Goal: Information Seeking & Learning: Learn about a topic

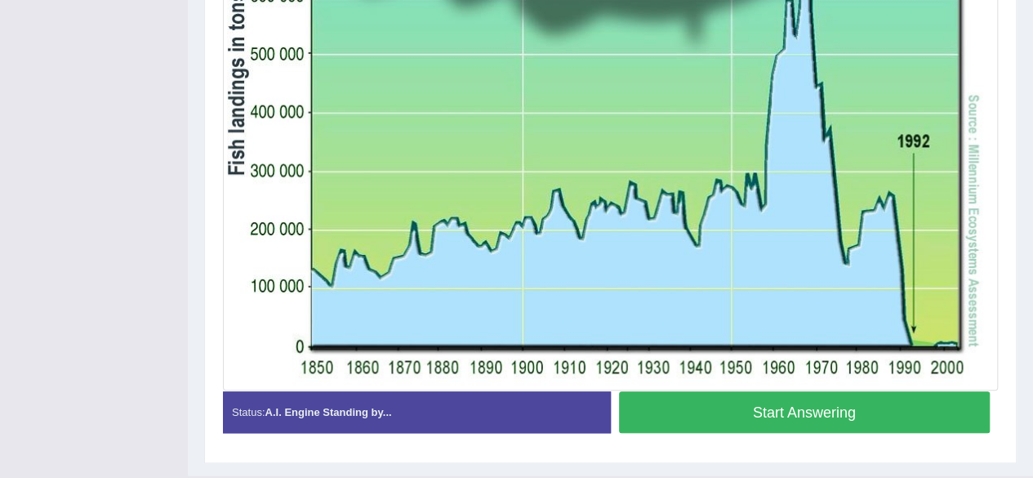
scroll to position [622, 0]
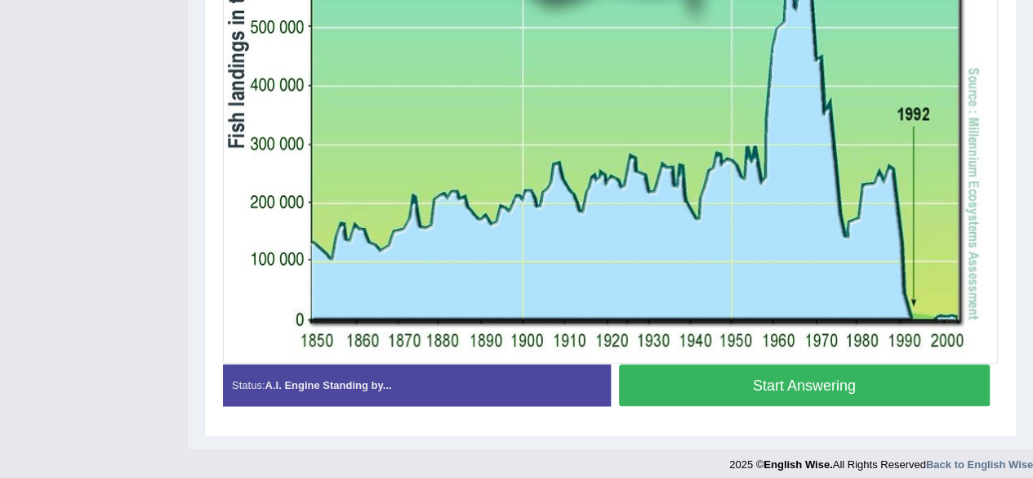
click at [840, 385] on button "Start Answering" at bounding box center [804, 385] width 371 height 42
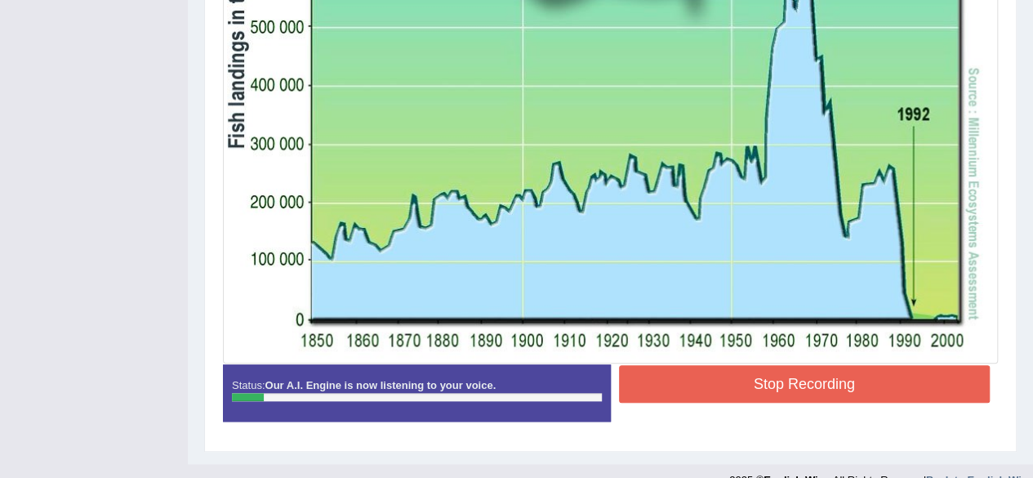
click at [789, 385] on button "Stop Recording" at bounding box center [804, 384] width 371 height 38
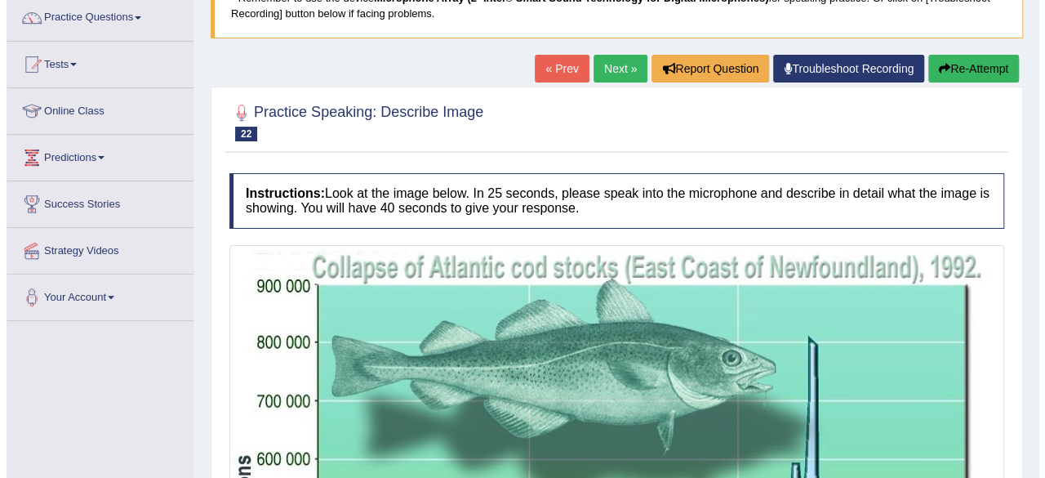
scroll to position [0, 0]
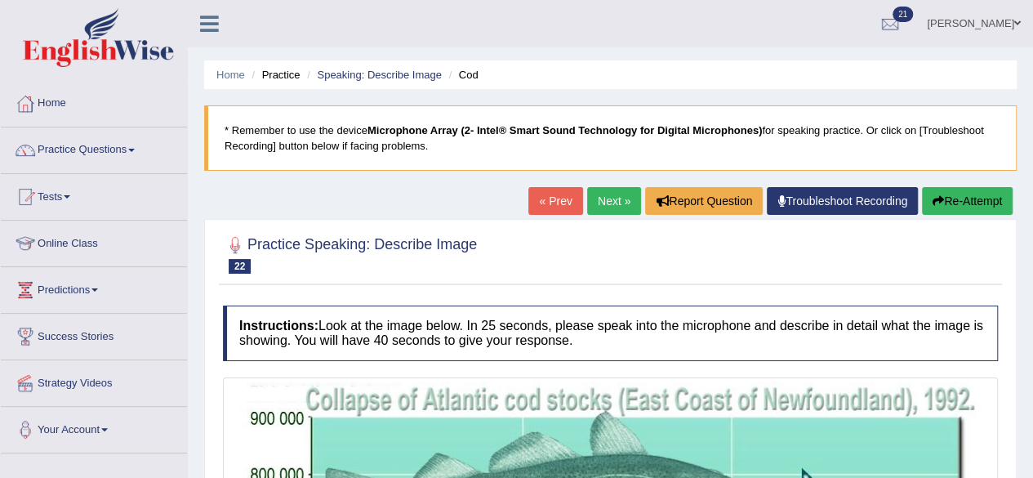
click at [679, 233] on div at bounding box center [610, 254] width 775 height 50
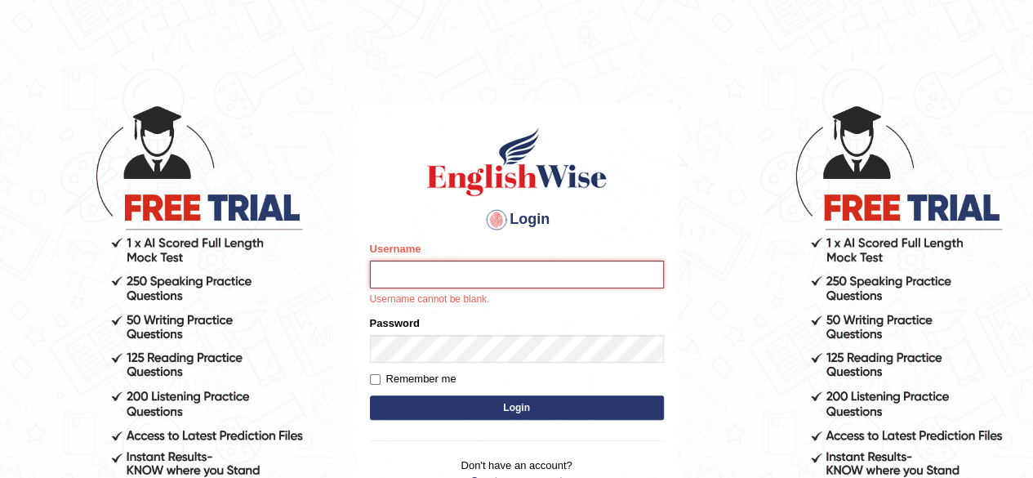
type input "benetta_parramatta"
click at [528, 406] on button "Login" at bounding box center [517, 407] width 294 height 24
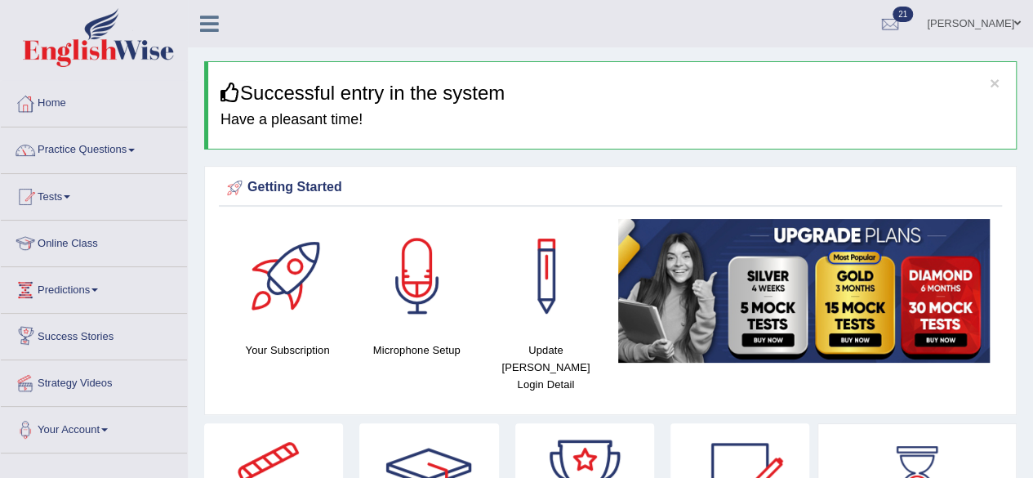
drag, startPoint x: 0, startPoint y: 96, endPoint x: 8, endPoint y: 97, distance: 8.2
click at [0, 96] on div "Home Practice Questions Speaking Practice Read Aloud Repeat Sentence Describe I…" at bounding box center [94, 267] width 211 height 372
click at [106, 142] on link "Practice Questions" at bounding box center [94, 147] width 186 height 41
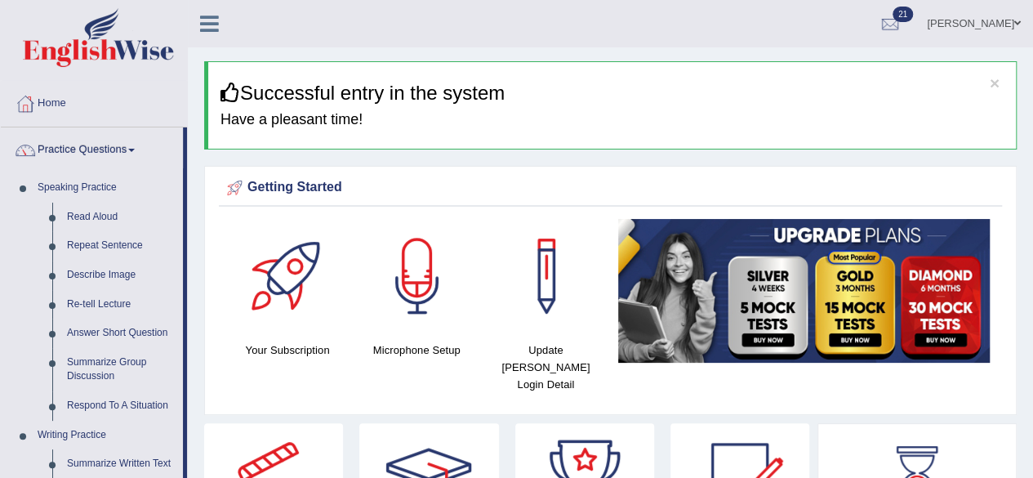
click at [1, 127] on link "Practice Questions" at bounding box center [92, 147] width 182 height 41
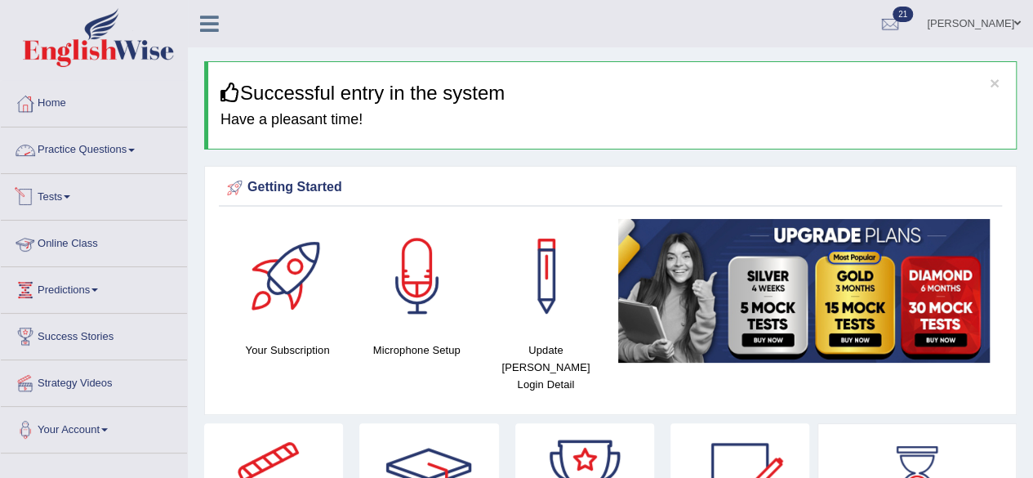
click at [105, 140] on link "Practice Questions" at bounding box center [94, 147] width 186 height 41
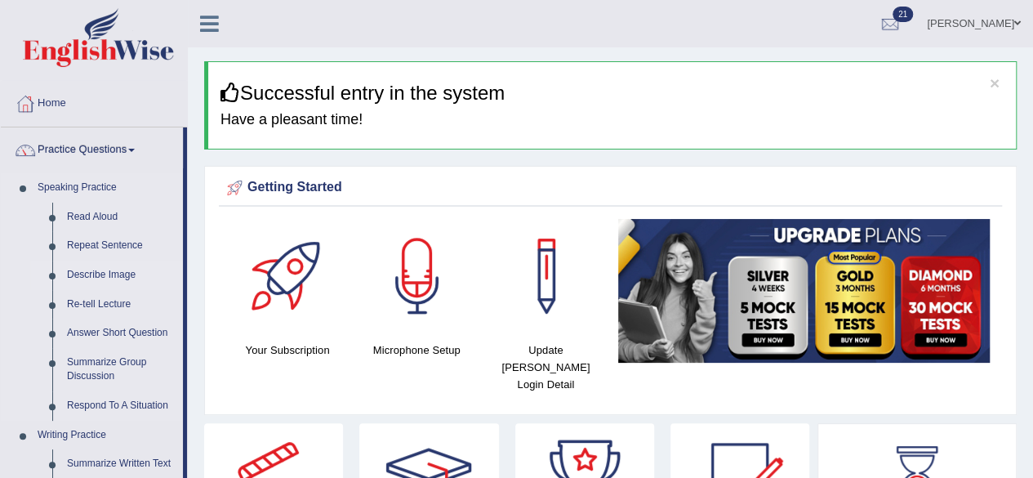
click at [85, 272] on link "Describe Image" at bounding box center [121, 274] width 123 height 29
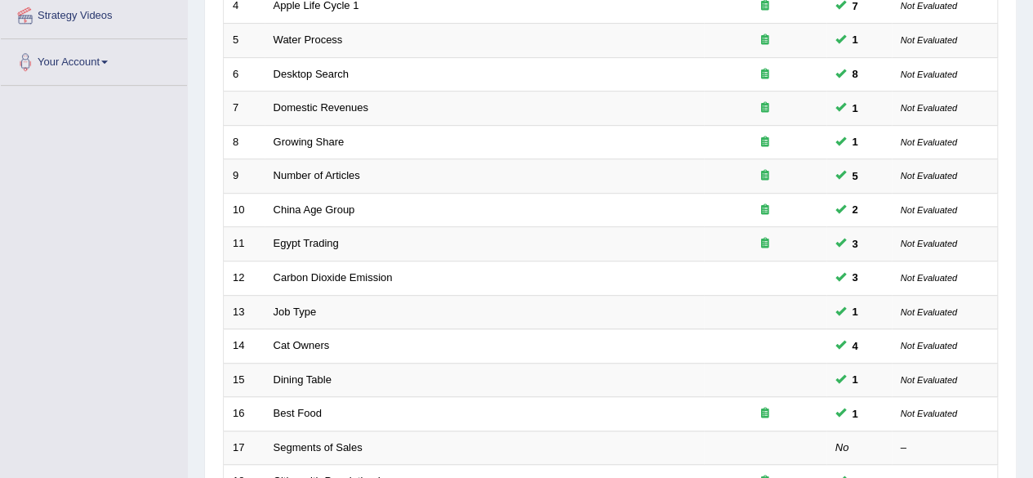
scroll to position [595, 0]
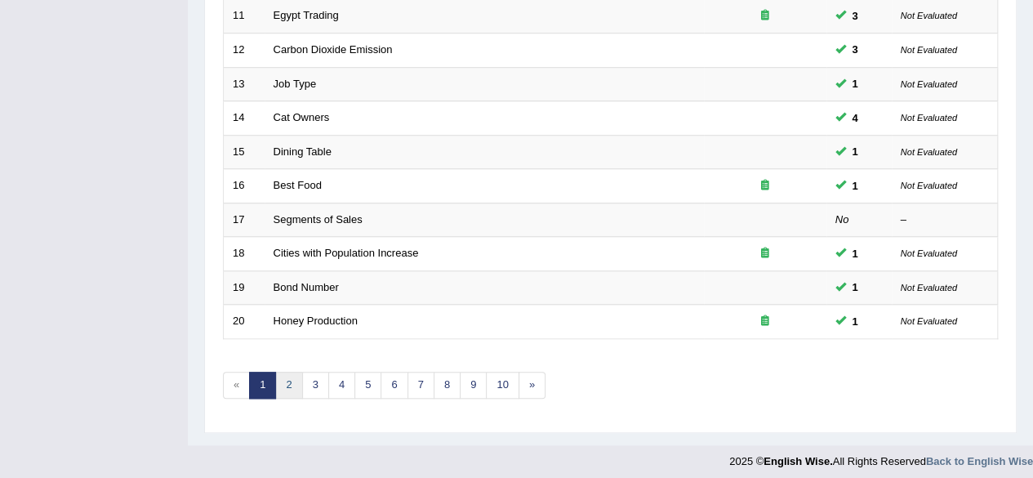
click at [282, 380] on link "2" at bounding box center [288, 384] width 27 height 27
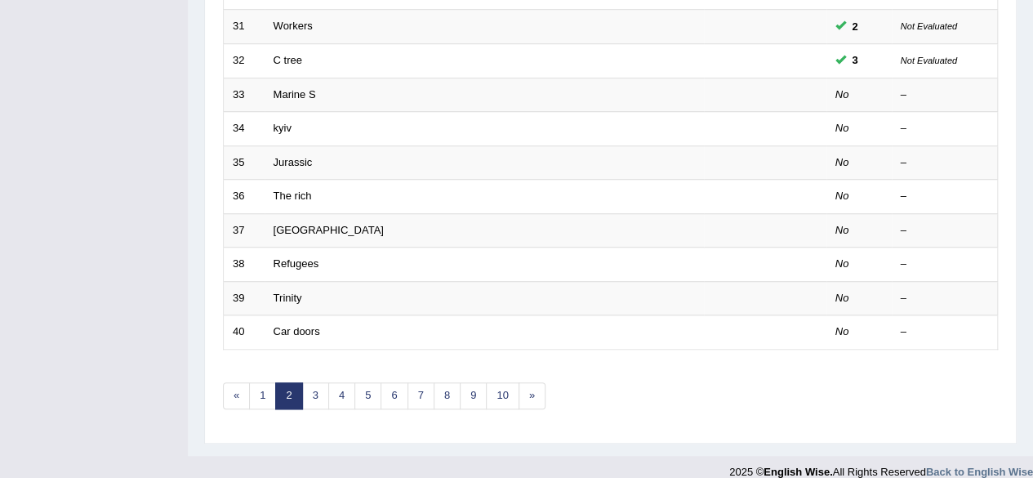
scroll to position [595, 0]
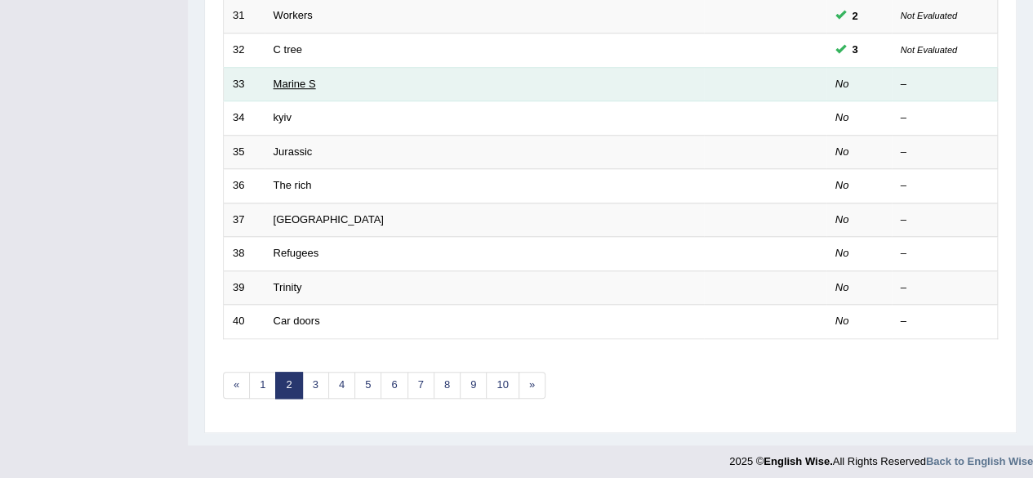
click at [279, 78] on link "Marine S" at bounding box center [294, 84] width 42 height 12
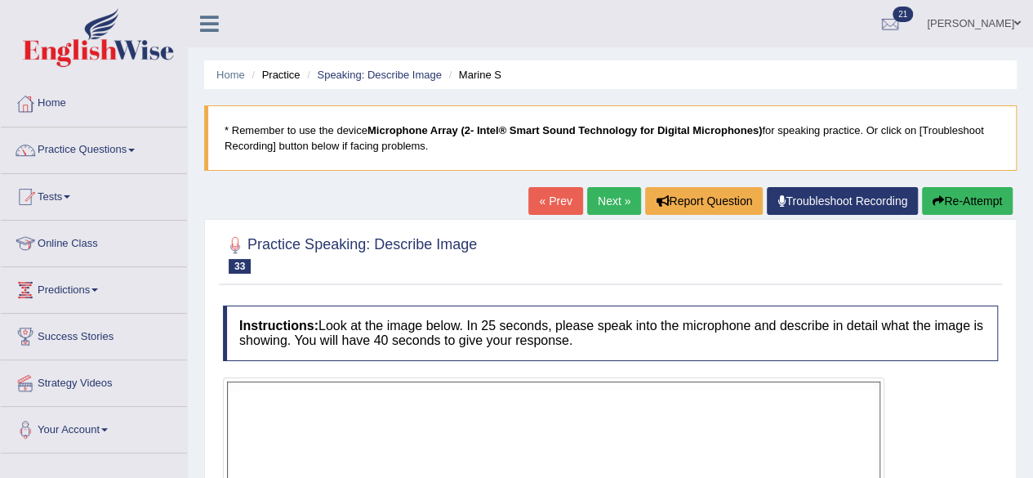
click at [598, 194] on link "Next »" at bounding box center [614, 201] width 54 height 28
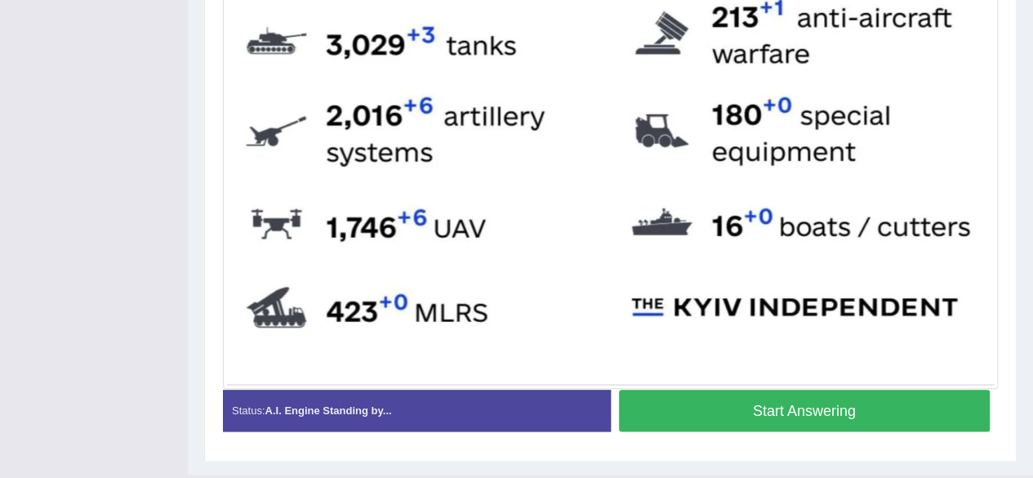
scroll to position [764, 0]
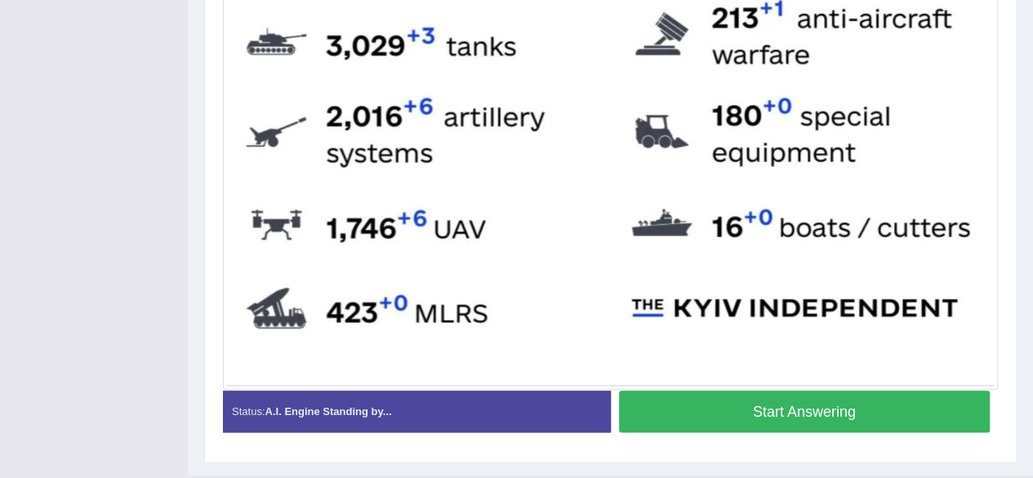
click at [814, 409] on button "Start Answering" at bounding box center [804, 411] width 371 height 42
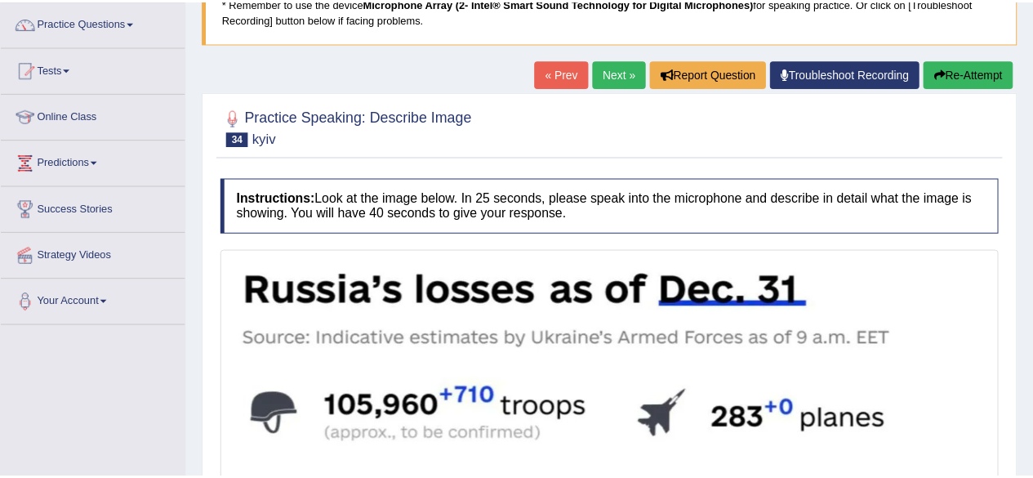
scroll to position [129, 0]
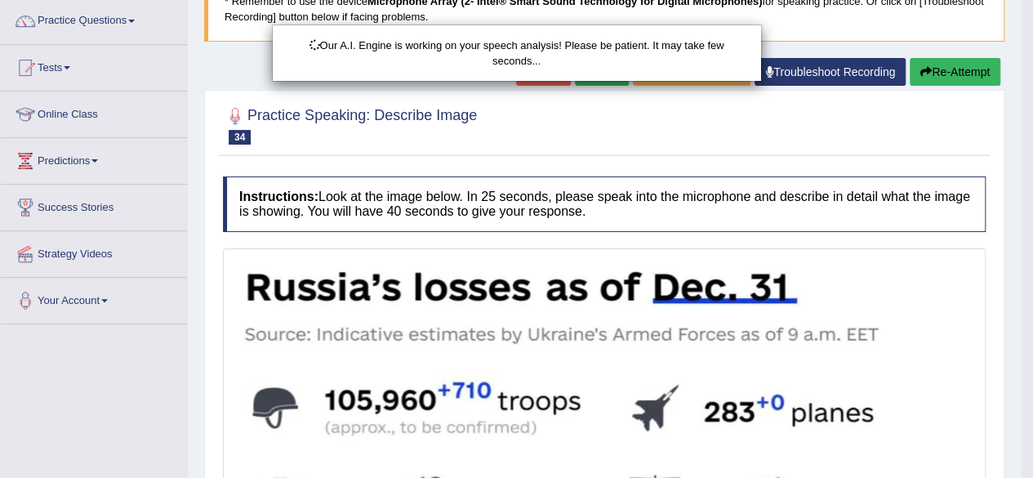
drag, startPoint x: 1040, startPoint y: 362, endPoint x: 1040, endPoint y: 192, distance: 169.8
click at [1032, 192] on html "Toggle navigation Home Practice Questions Speaking Practice Read Aloud Repeat S…" at bounding box center [516, 110] width 1033 height 478
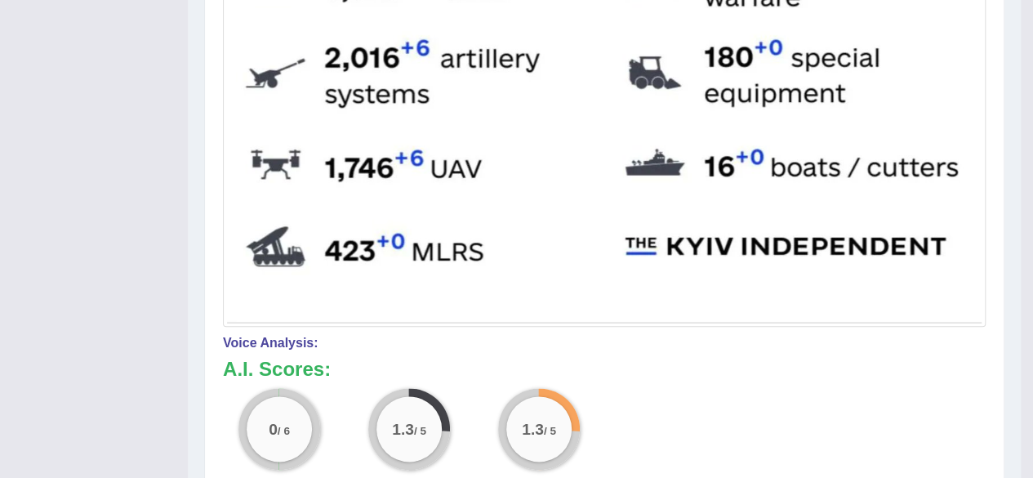
scroll to position [0, 0]
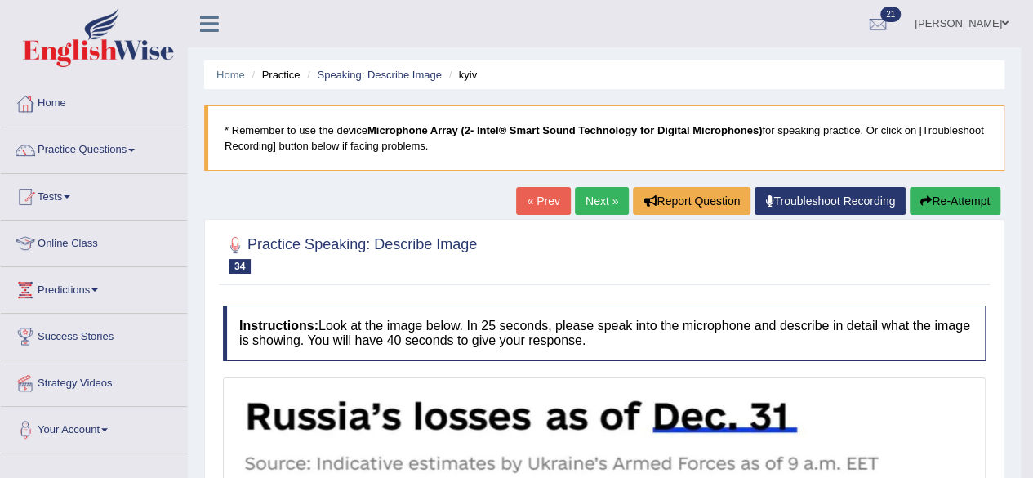
click at [588, 193] on link "Next »" at bounding box center [602, 201] width 54 height 28
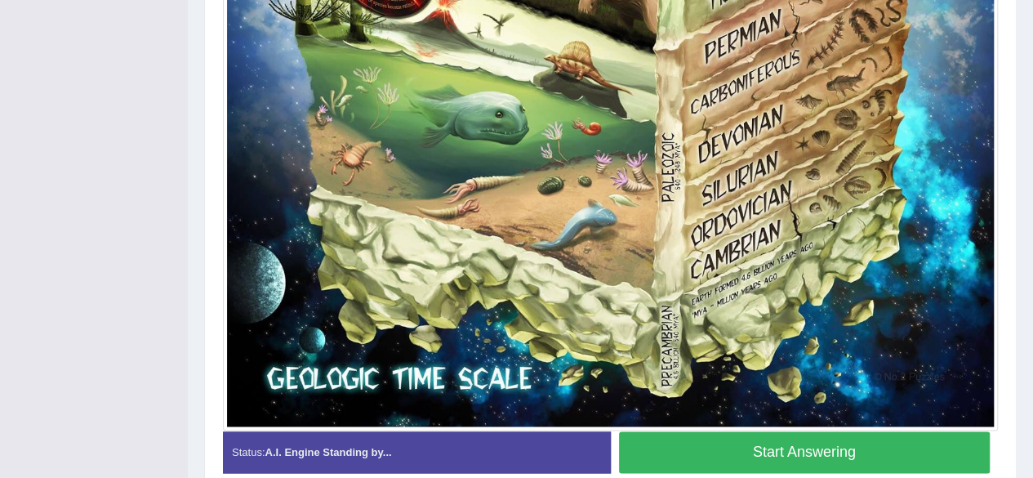
scroll to position [1019, 0]
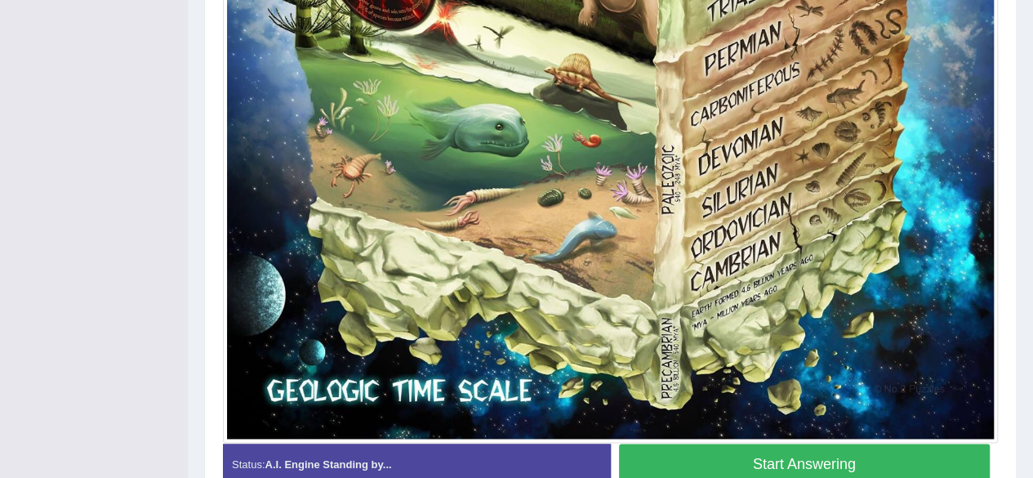
click at [932, 456] on button "Start Answering" at bounding box center [804, 464] width 371 height 42
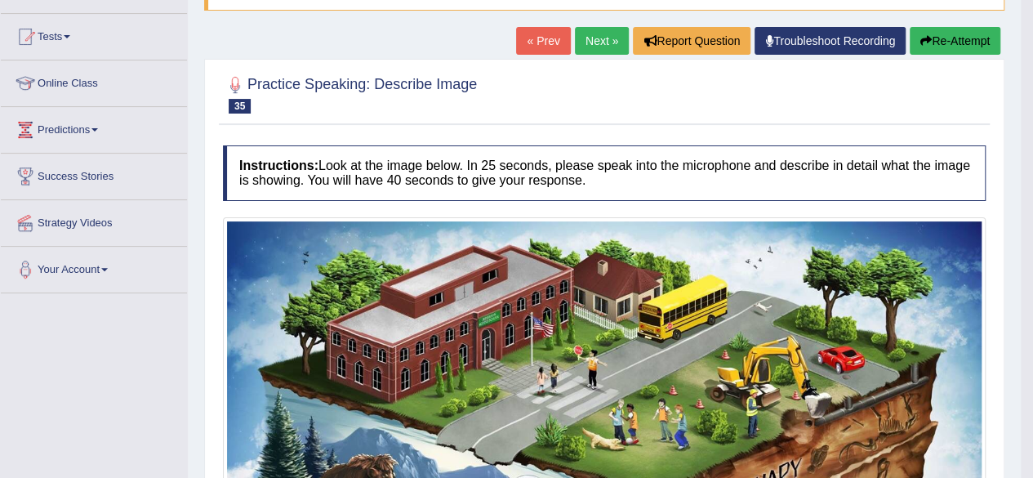
scroll to position [153, 0]
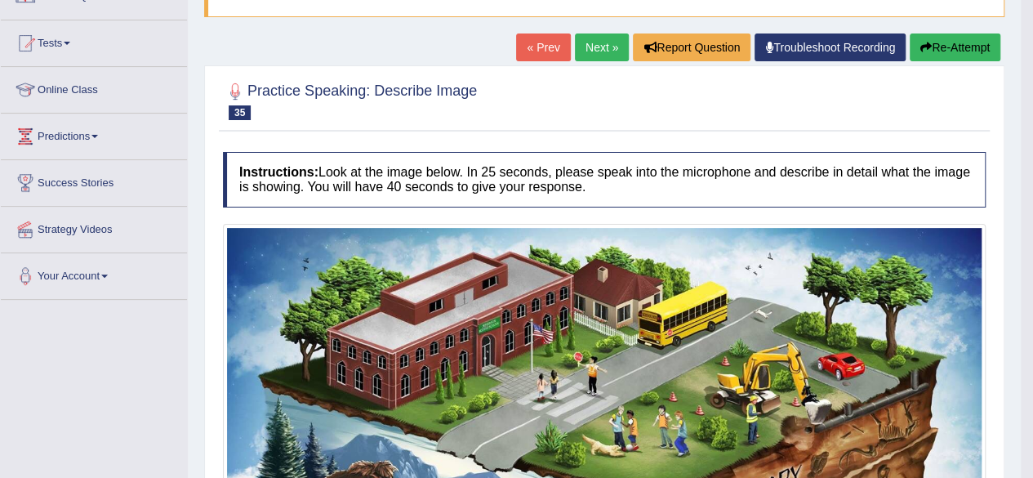
click at [586, 43] on link "Next »" at bounding box center [602, 47] width 54 height 28
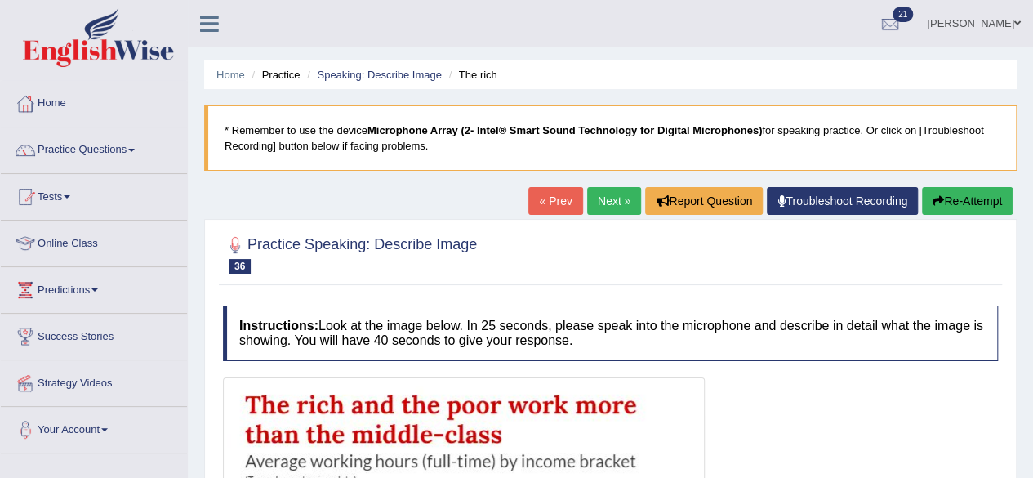
click at [544, 203] on link "« Prev" at bounding box center [555, 201] width 54 height 28
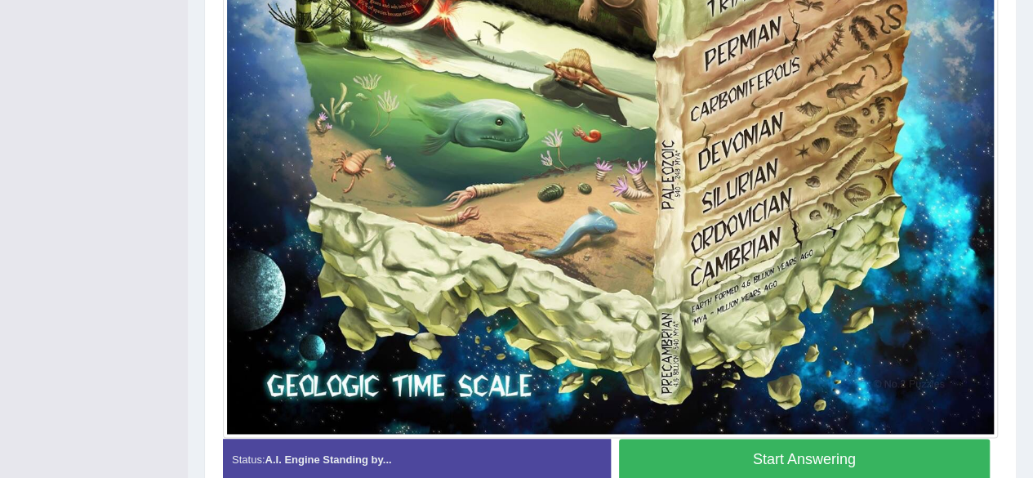
scroll to position [1158, 0]
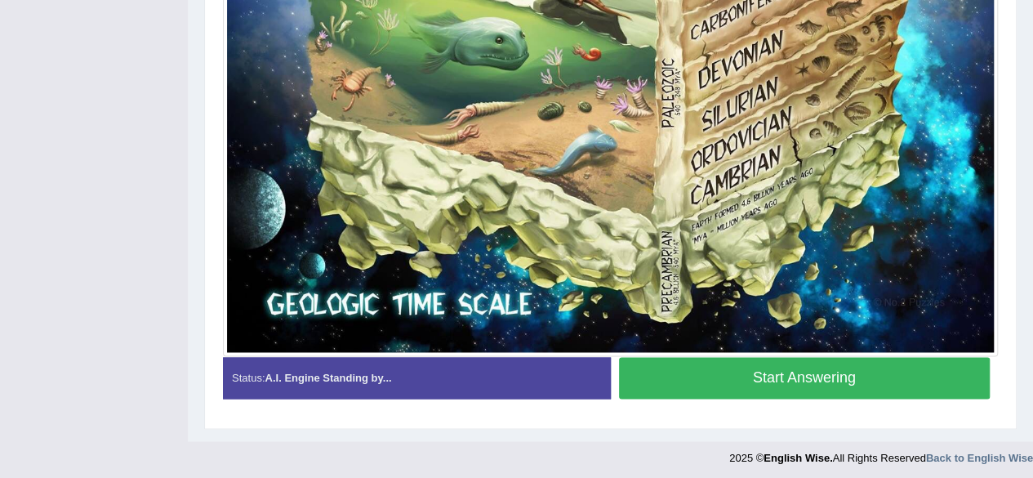
click at [924, 375] on button "Start Answering" at bounding box center [804, 378] width 371 height 42
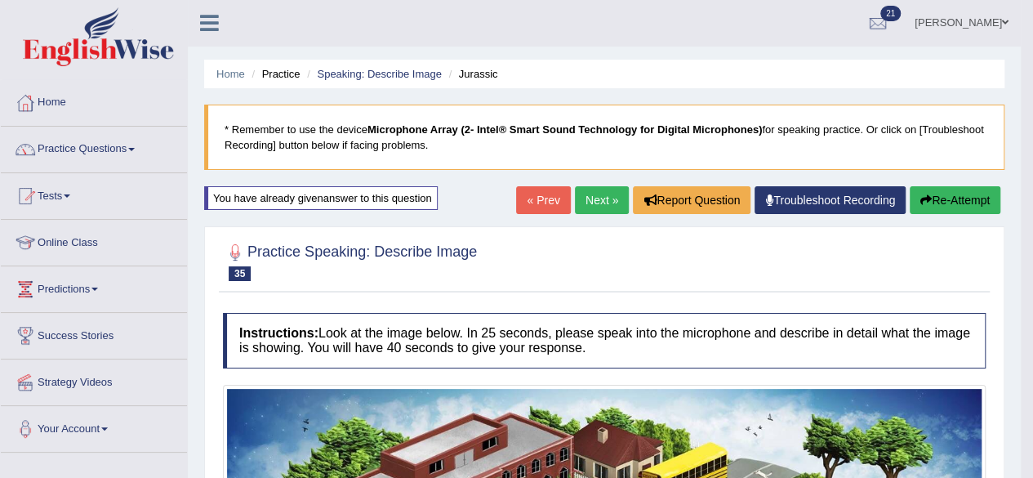
scroll to position [0, 0]
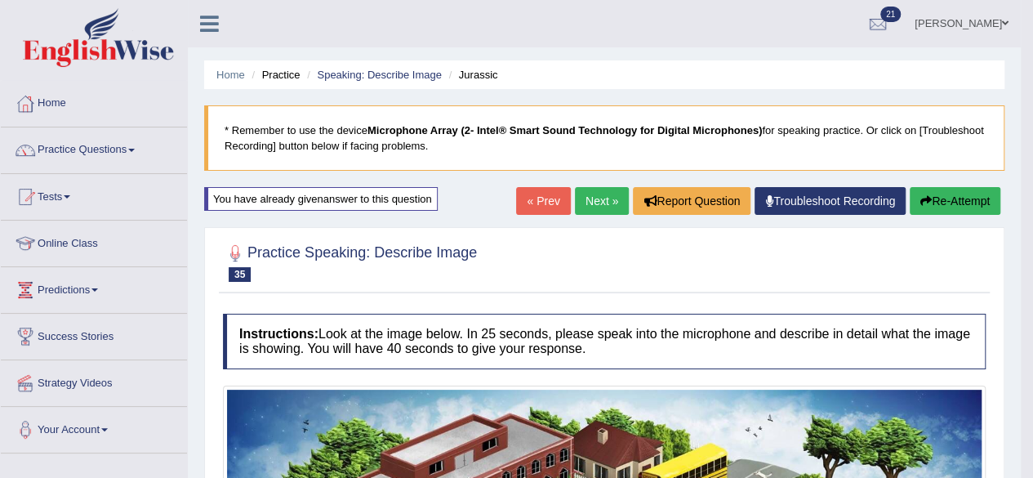
click at [945, 207] on button "Re-Attempt" at bounding box center [954, 201] width 91 height 28
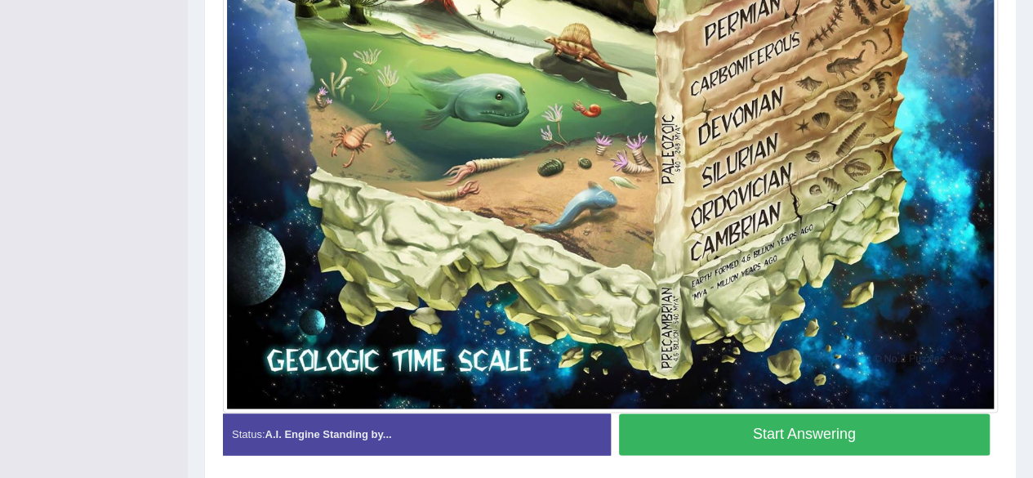
scroll to position [1104, 0]
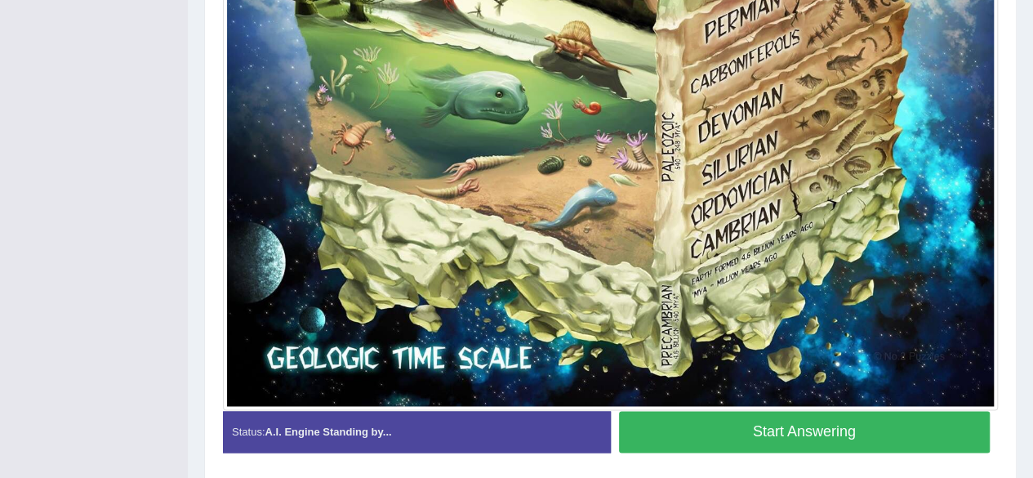
click at [947, 429] on button "Start Answering" at bounding box center [804, 432] width 371 height 42
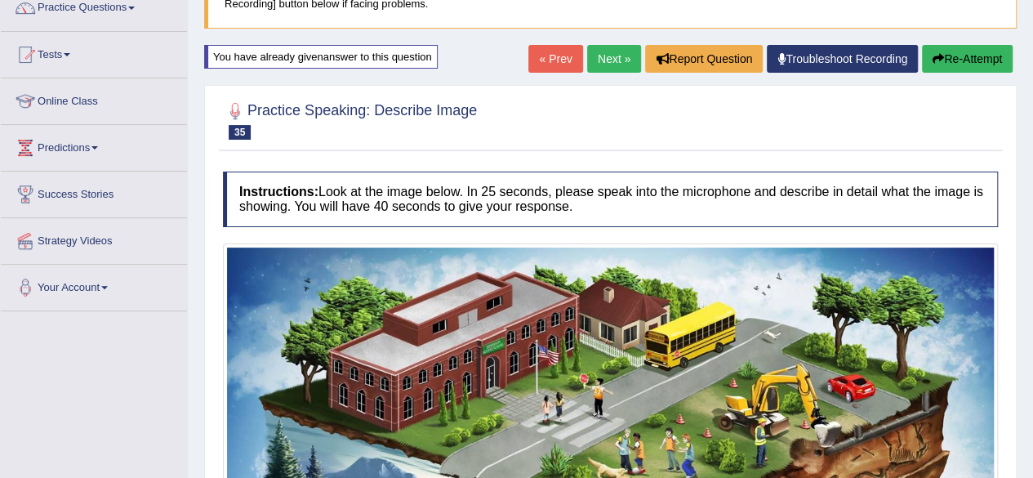
scroll to position [131, 0]
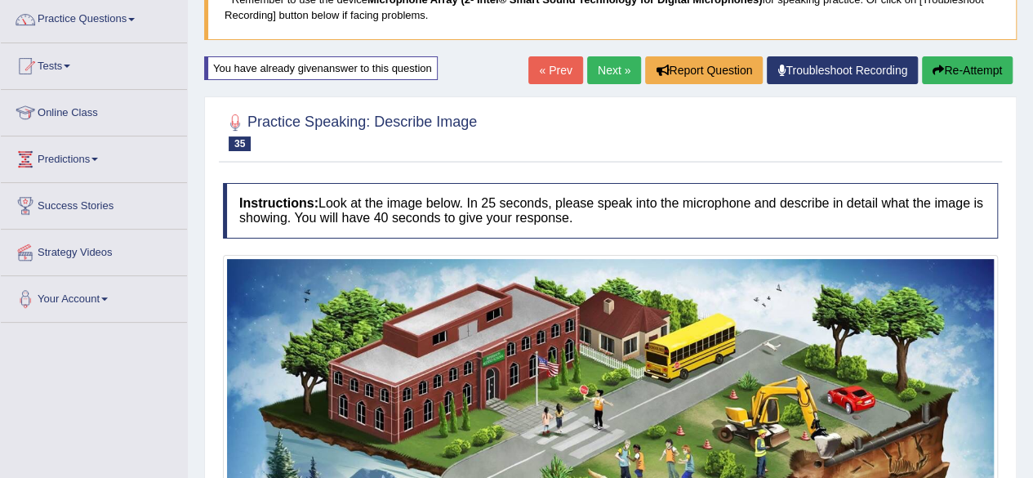
click at [976, 70] on button "Re-Attempt" at bounding box center [967, 70] width 91 height 28
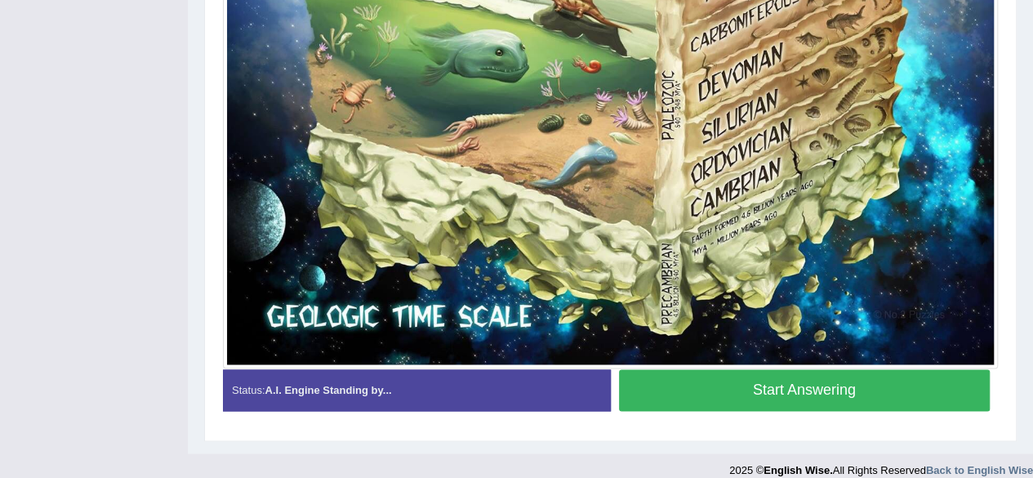
scroll to position [1158, 0]
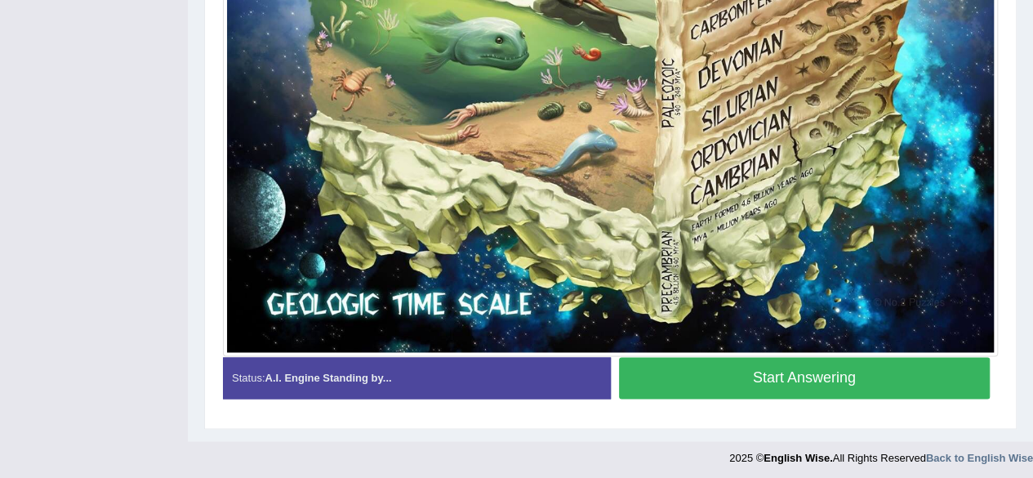
click at [875, 362] on button "Start Answering" at bounding box center [804, 378] width 371 height 42
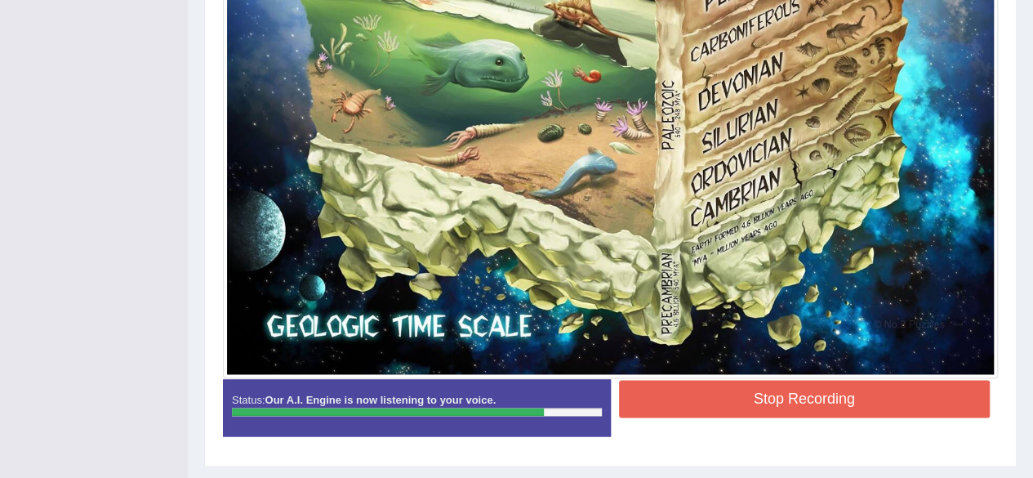
scroll to position [1131, 0]
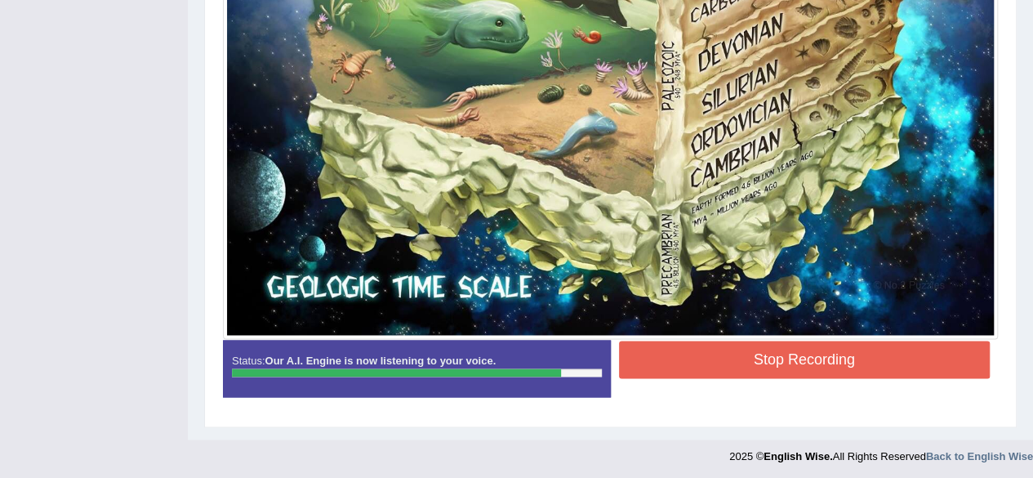
click at [874, 341] on button "Stop Recording" at bounding box center [804, 359] width 371 height 38
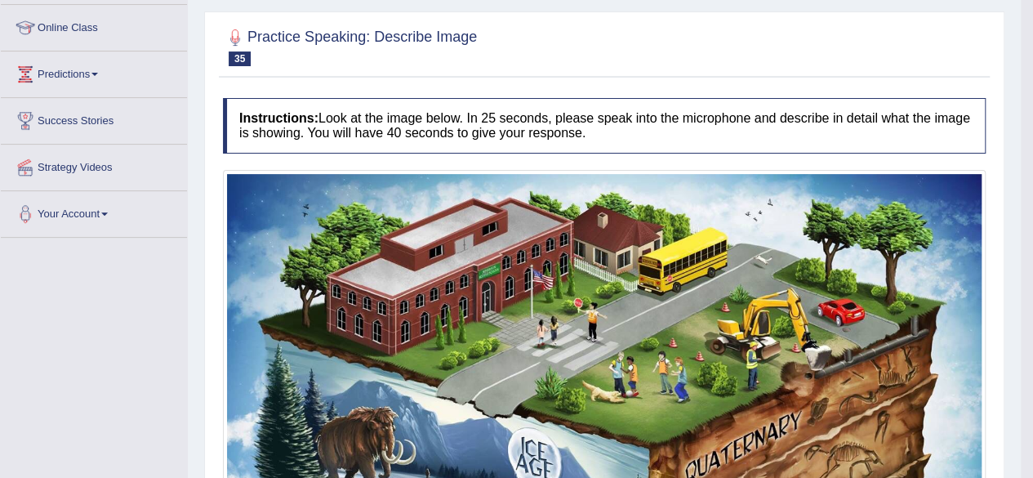
scroll to position [197, 0]
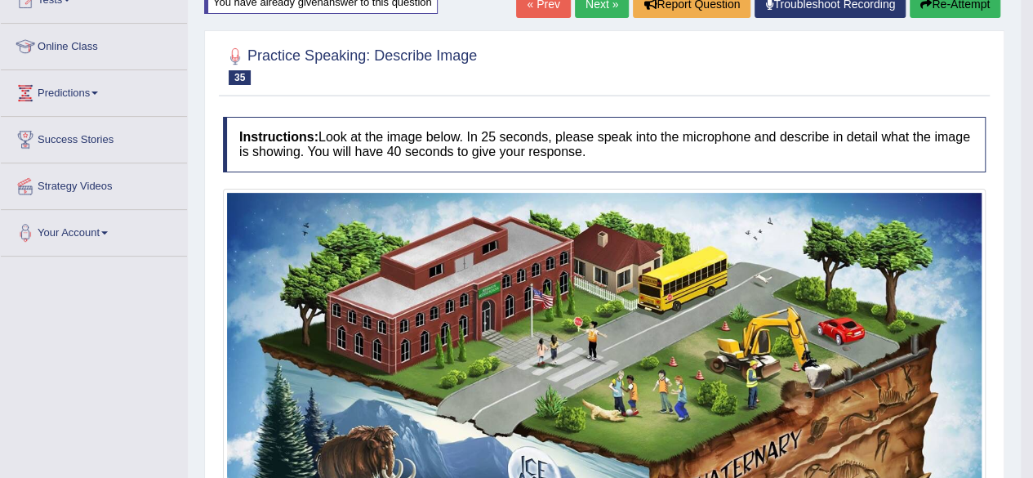
click at [967, 5] on button "Re-Attempt" at bounding box center [954, 4] width 91 height 28
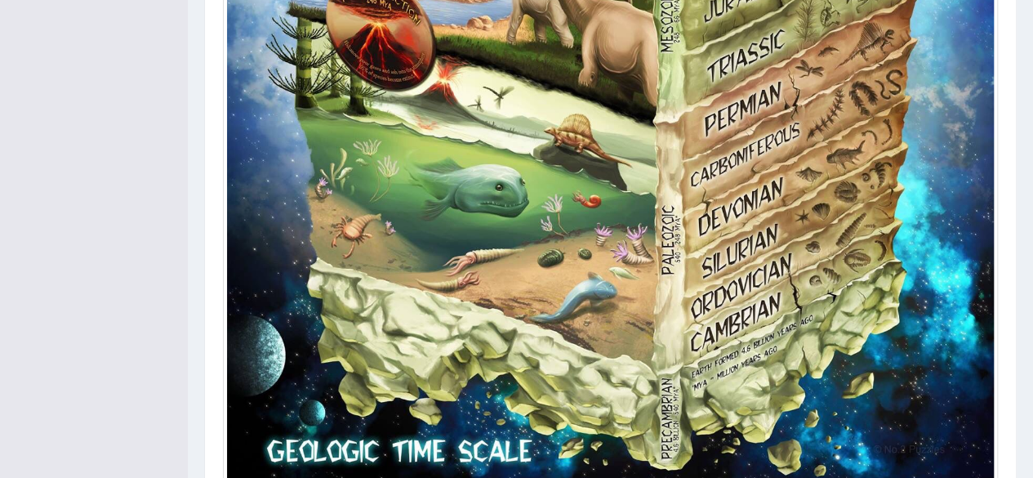
scroll to position [1158, 0]
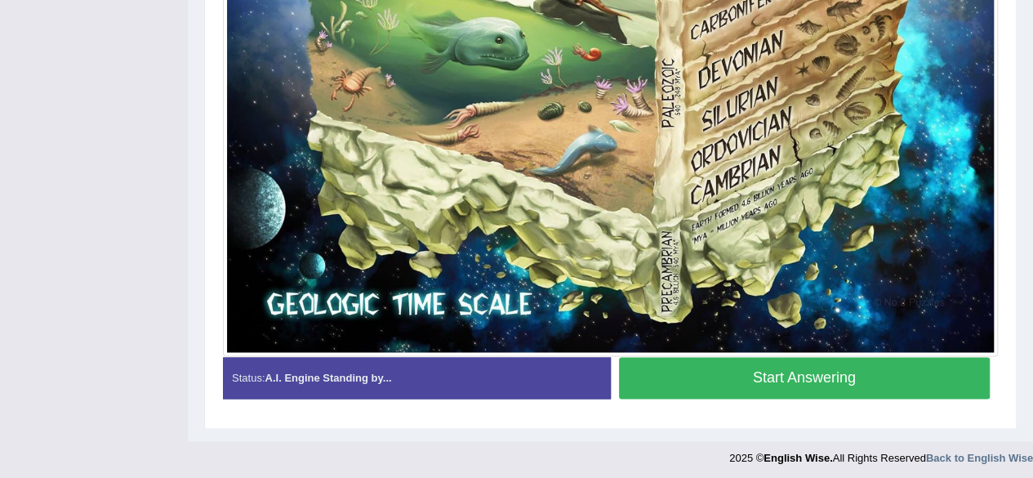
click at [949, 357] on button "Start Answering" at bounding box center [804, 378] width 371 height 42
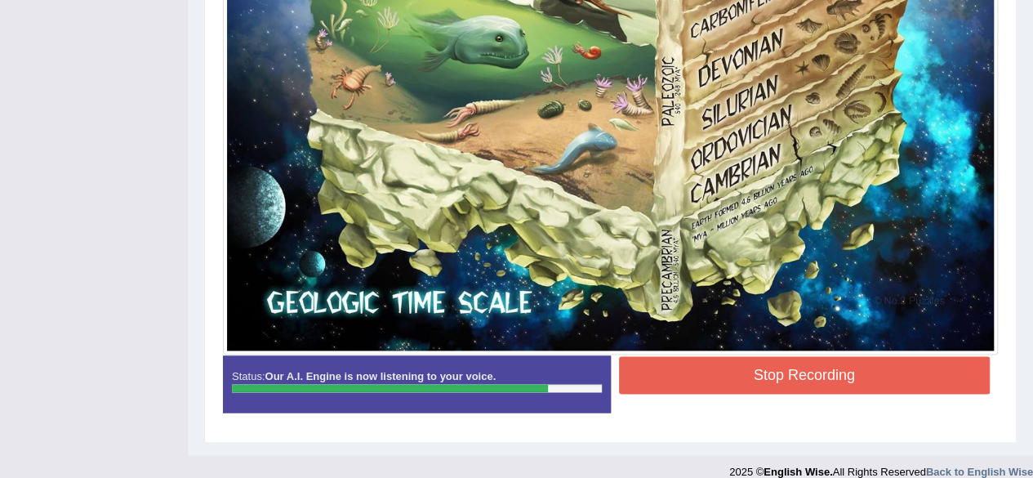
scroll to position [1131, 0]
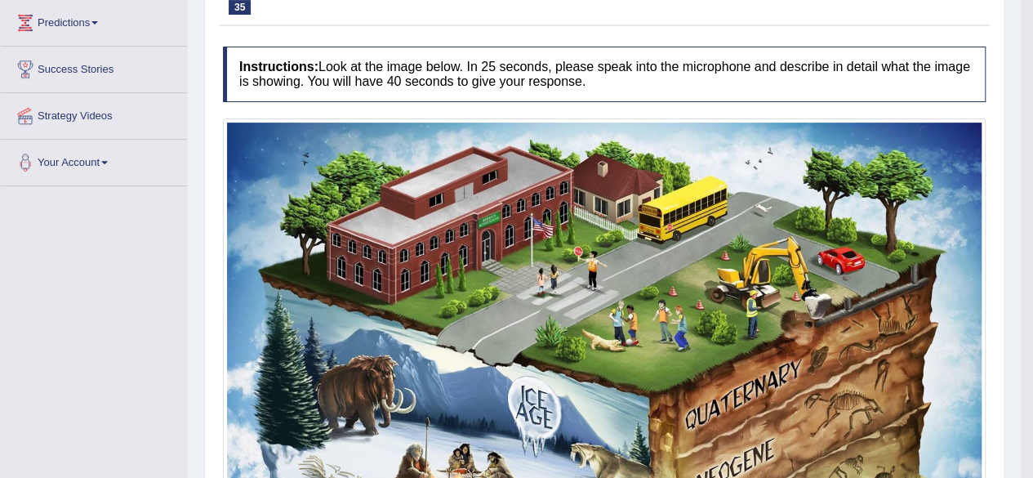
scroll to position [265, 0]
